Goal: Task Accomplishment & Management: Complete application form

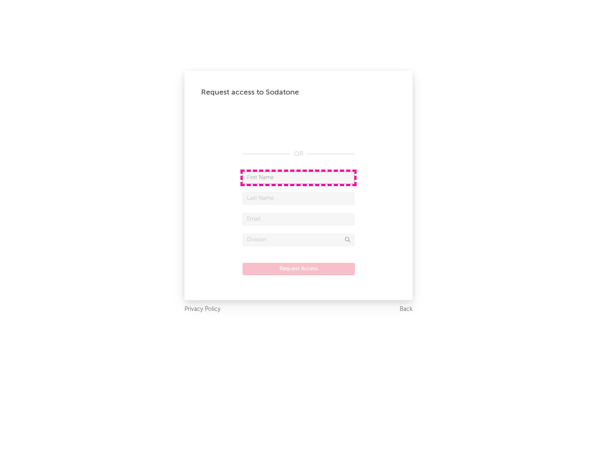
click at [298, 177] on input "text" at bounding box center [299, 178] width 112 height 12
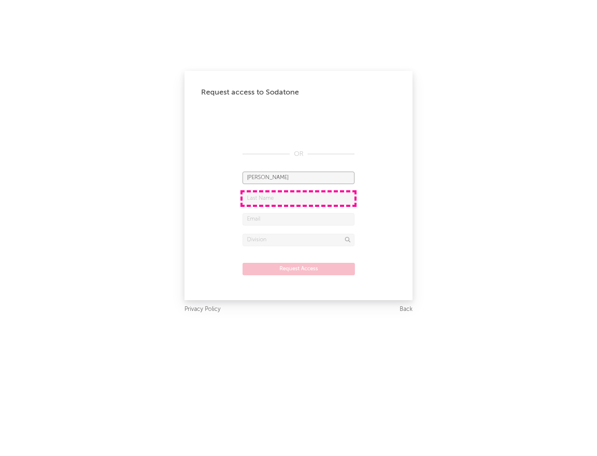
type input "[PERSON_NAME]"
click at [298, 198] on input "text" at bounding box center [299, 198] width 112 height 12
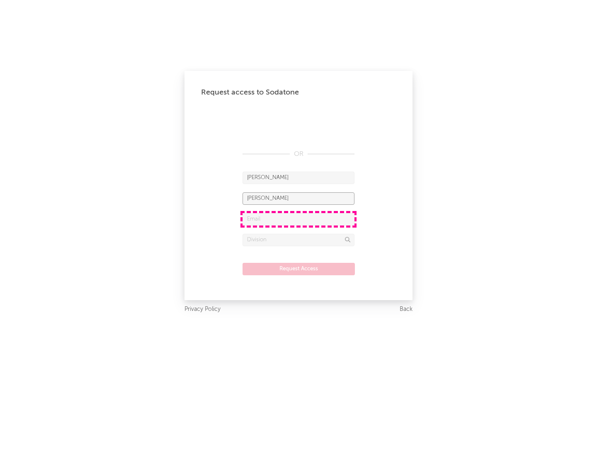
type input "[PERSON_NAME]"
click at [298, 219] on input "text" at bounding box center [299, 219] width 112 height 12
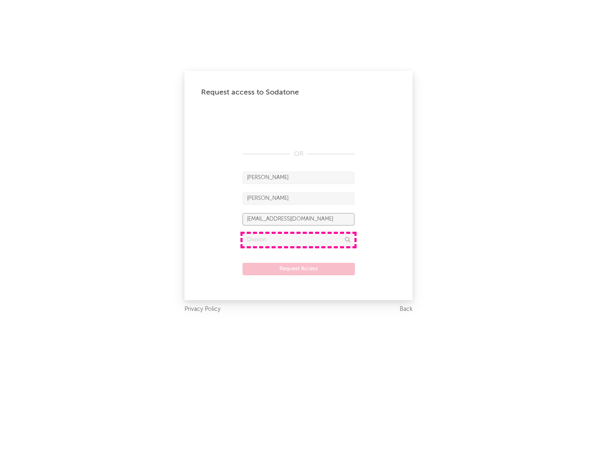
type input "[EMAIL_ADDRESS][DOMAIN_NAME]"
click at [298, 240] on input "text" at bounding box center [299, 240] width 112 height 12
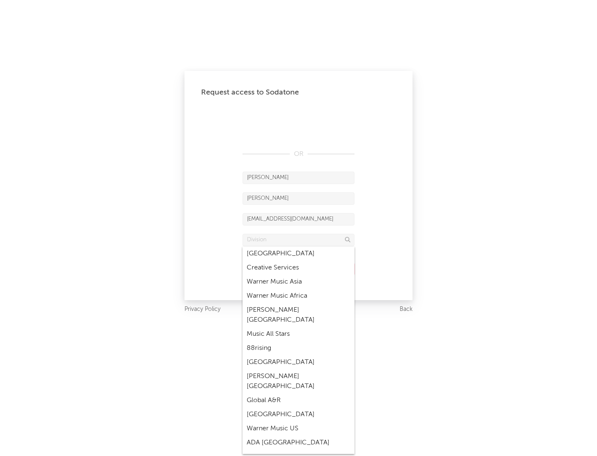
click at [298, 327] on div "Music All Stars" at bounding box center [299, 334] width 112 height 14
type input "Music All Stars"
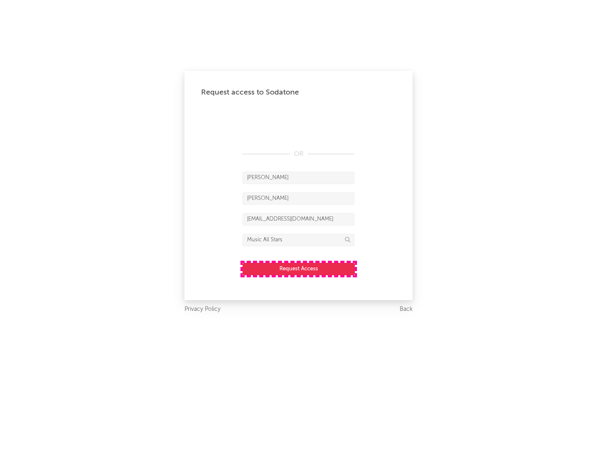
click at [298, 269] on button "Request Access" at bounding box center [299, 269] width 112 height 12
